Goal: Find specific page/section: Find specific page/section

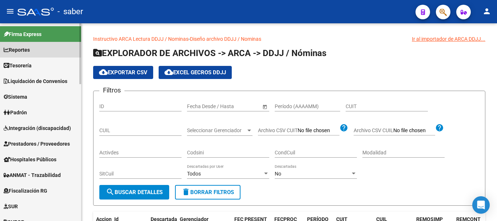
click at [24, 48] on span "Reportes" at bounding box center [17, 50] width 26 height 8
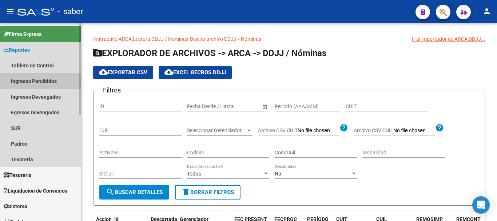
click at [36, 83] on link "Ingresos Percibidos" at bounding box center [40, 81] width 81 height 16
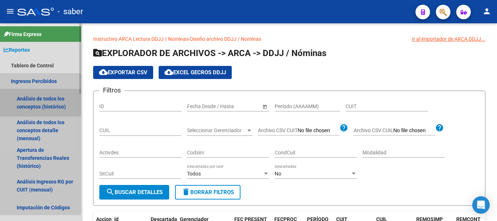
click at [21, 99] on link "Análisis de todos los conceptos (histórico)" at bounding box center [40, 103] width 81 height 28
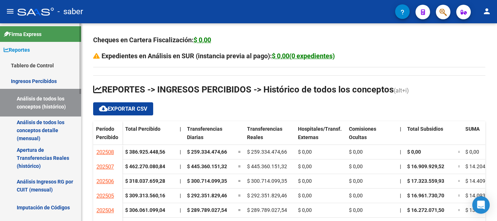
click at [38, 126] on link "Análisis de todos los conceptos detalle (mensual)" at bounding box center [40, 130] width 81 height 28
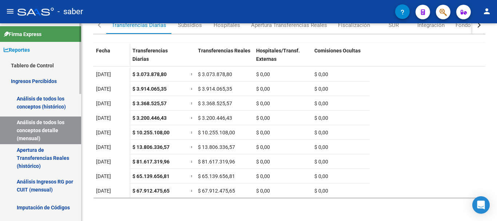
click at [84, 35] on mat-sidenav-container "Firma Express Reportes Tablero de Control Ingresos Percibidos Análisis de todos…" at bounding box center [248, 121] width 497 height 197
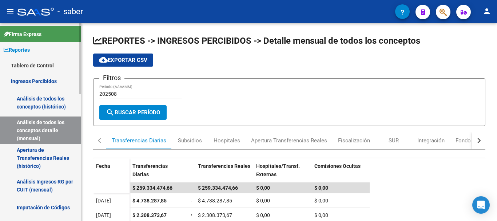
click at [41, 133] on link "Análisis de todos los conceptos detalle (mensual)" at bounding box center [40, 130] width 81 height 28
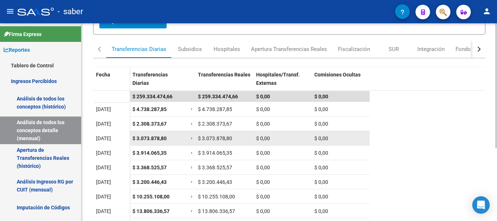
scroll to position [115, 0]
